Goal: Task Accomplishment & Management: Manage account settings

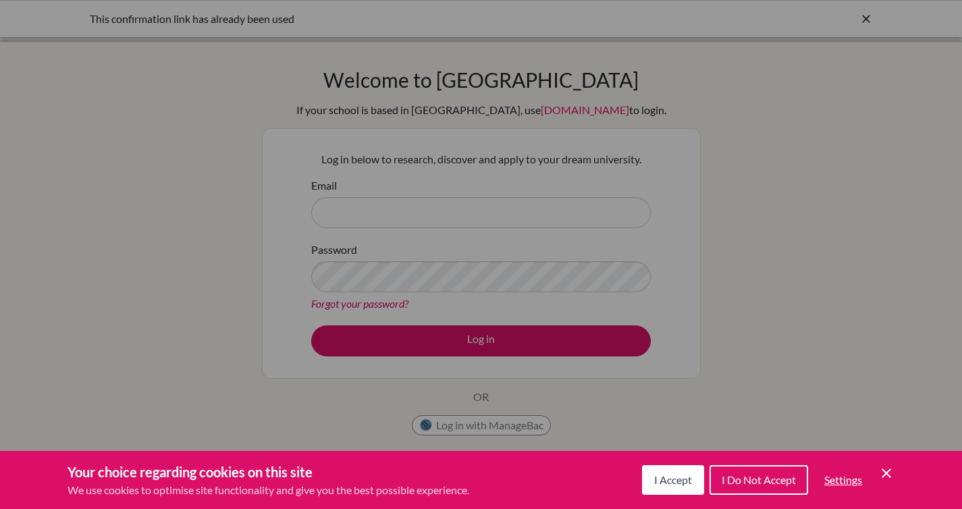
click at [628, 472] on div "Your choice regarding cookies on this site We use cookies to optimise site func…" at bounding box center [481, 480] width 962 height 58
click at [607, 455] on div "Your choice regarding cookies on this site We use cookies to optimise site func…" at bounding box center [481, 480] width 962 height 58
click at [614, 468] on div "Your choice regarding cookies on this site We use cookies to optimise site func…" at bounding box center [481, 480] width 962 height 58
click at [655, 478] on span "I Accept" at bounding box center [673, 479] width 38 height 13
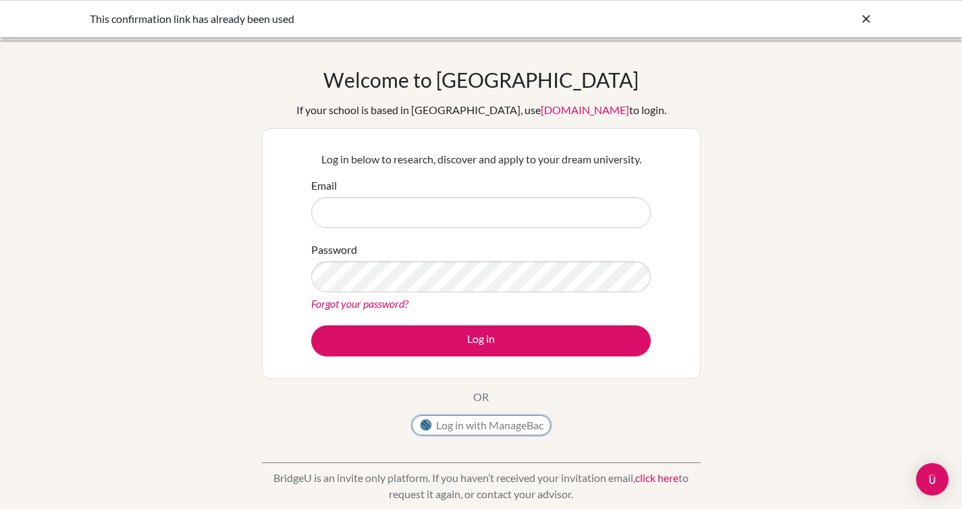
click at [535, 432] on button "Log in with ManageBac" at bounding box center [481, 425] width 139 height 20
